Goal: Information Seeking & Learning: Learn about a topic

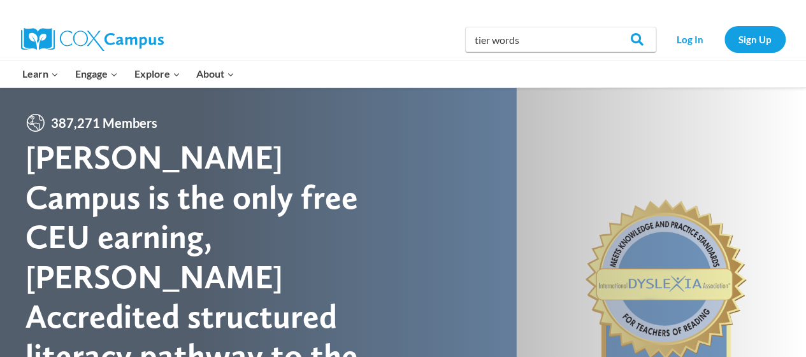
type input "tier words"
click at [607, 27] on input "Search" at bounding box center [632, 39] width 50 height 25
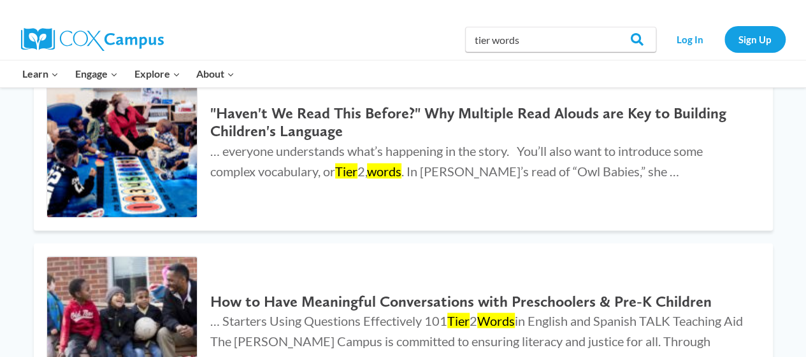
scroll to position [1196, 0]
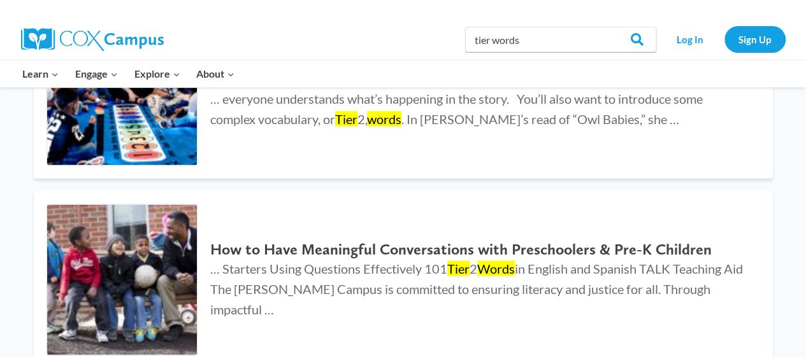
click at [104, 75] on button "Child menu of Engage" at bounding box center [96, 74] width 59 height 27
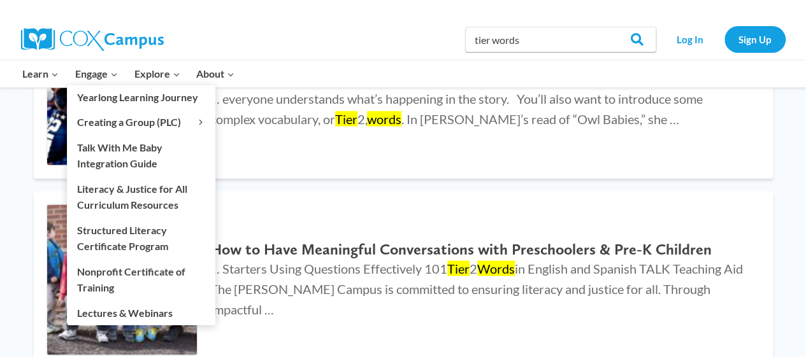
click at [45, 80] on button "Child menu of Learn" at bounding box center [41, 74] width 53 height 27
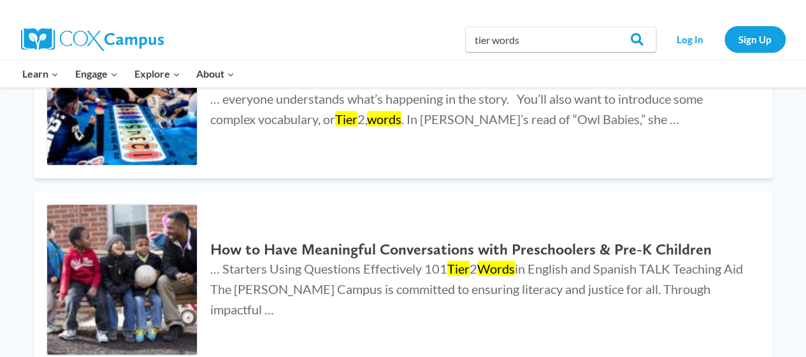
click at [27, 78] on button "Child menu of Learn" at bounding box center [41, 74] width 53 height 27
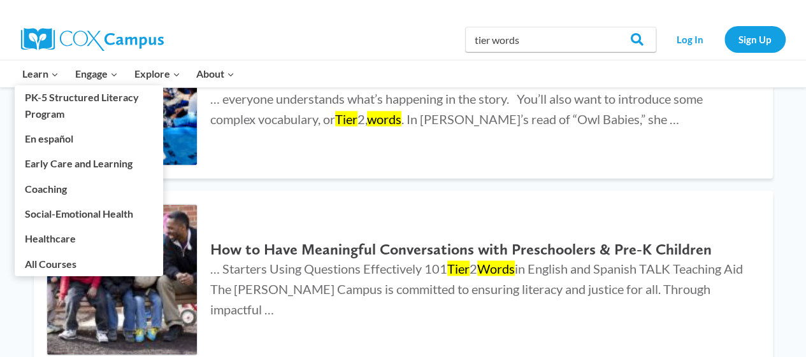
click at [153, 77] on button "Child menu of Explore" at bounding box center [157, 74] width 62 height 27
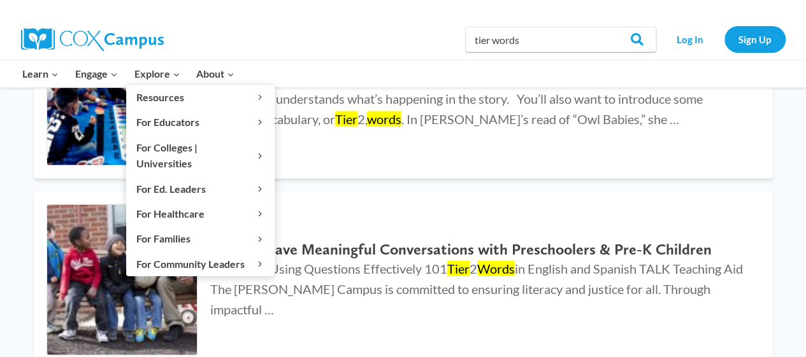
click at [150, 101] on button "Child menu of Resources" at bounding box center [200, 97] width 148 height 24
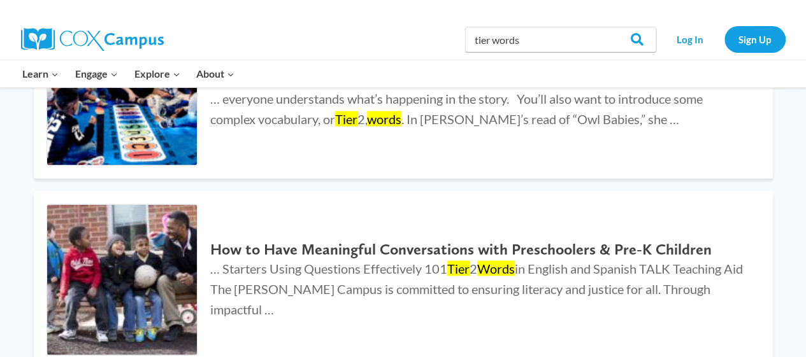
click at [145, 80] on button "Child menu of Explore" at bounding box center [157, 74] width 62 height 27
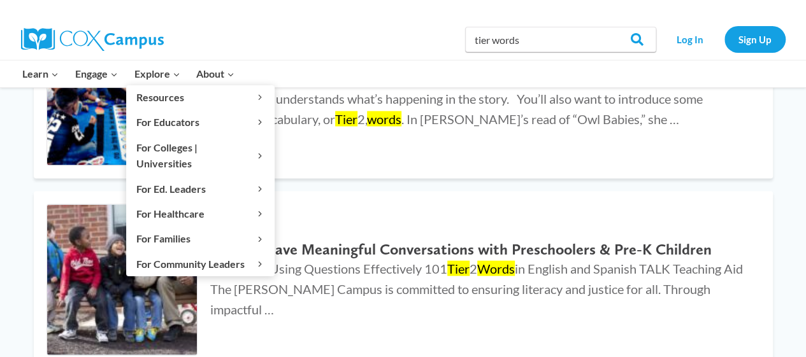
click at [162, 101] on button "Child menu of Resources" at bounding box center [200, 97] width 148 height 24
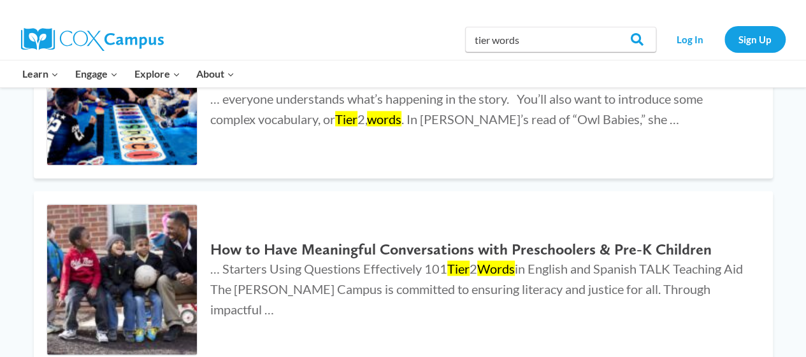
click at [145, 79] on button "Child menu of Explore" at bounding box center [157, 74] width 62 height 27
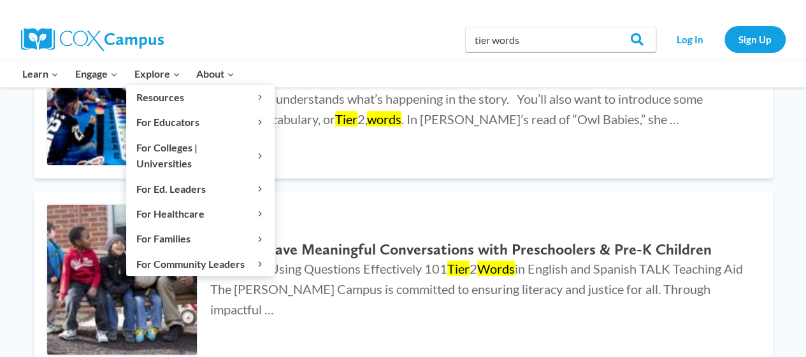
click at [159, 103] on button "Child menu of Resources" at bounding box center [200, 97] width 148 height 24
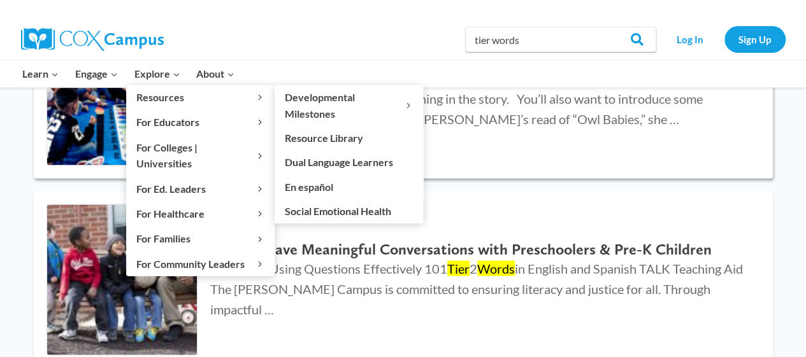
click at [310, 145] on link ""Haven't We Read This Before?" Why Multiple Read Alouds are Key to Building Chi…" at bounding box center [403, 90] width 739 height 177
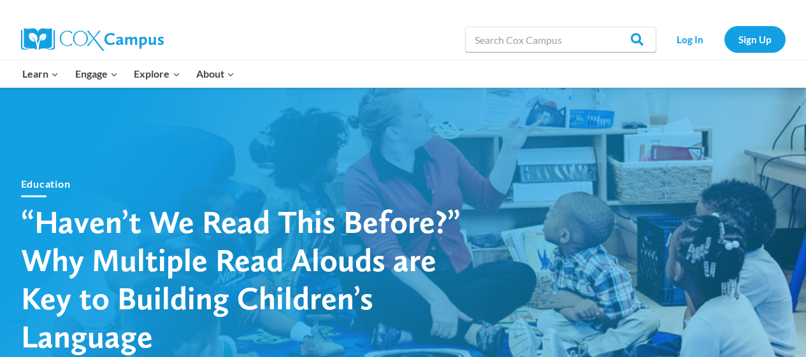
click at [0, 0] on button "Child menu of Resources" at bounding box center [0, 0] width 0 height 0
click at [0, 0] on link "Resource Library" at bounding box center [0, 0] width 0 height 0
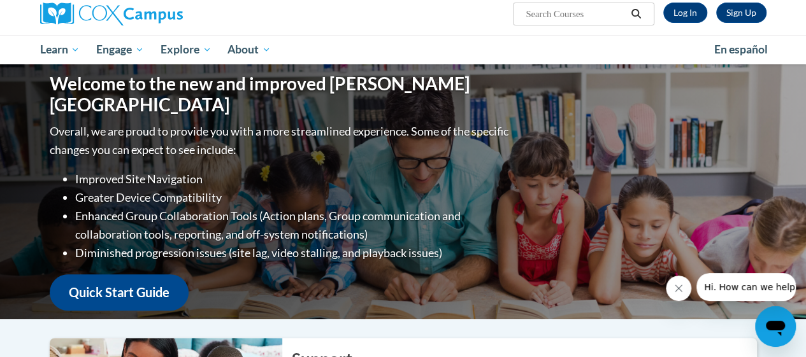
scroll to position [76, 0]
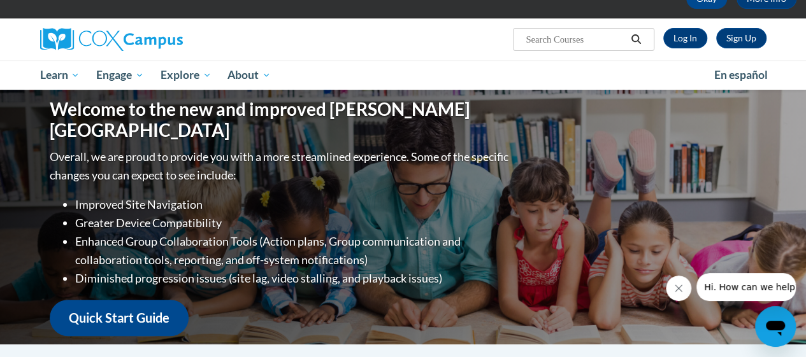
click at [551, 34] on input "Search..." at bounding box center [575, 39] width 102 height 15
type input "tier words"
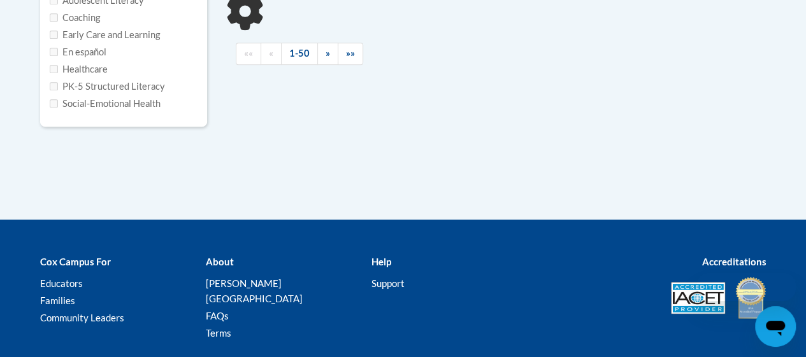
type input "tier words"
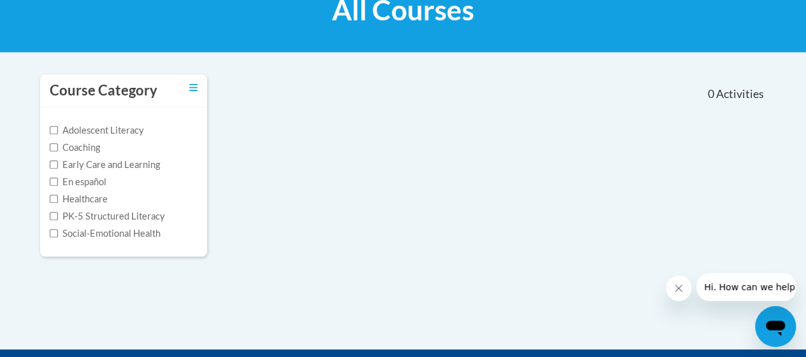
scroll to position [201, 0]
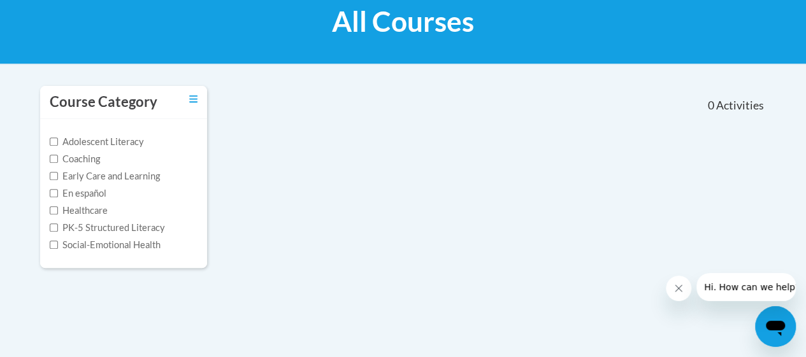
click at [61, 231] on label "PK-5 Structured Literacy" at bounding box center [107, 228] width 115 height 14
click at [58, 231] on input "PK-5 Structured Literacy" at bounding box center [54, 228] width 8 height 8
checkbox input "true"
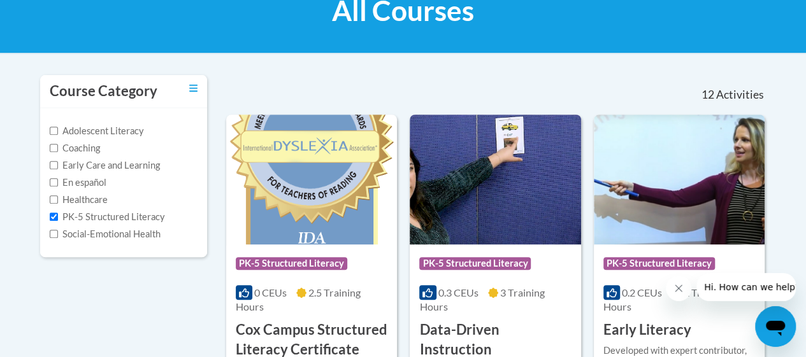
scroll to position [0, 0]
